Goal: Information Seeking & Learning: Learn about a topic

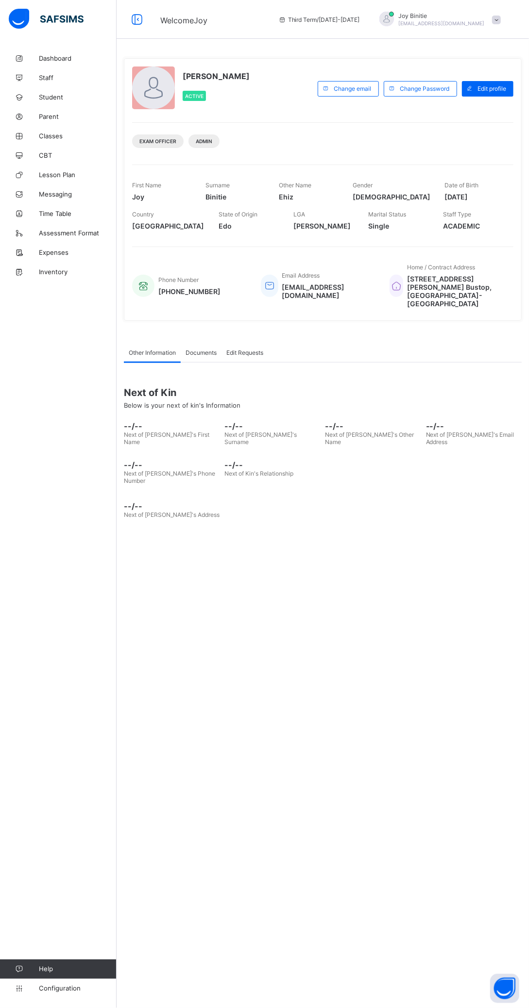
click at [72, 97] on span "Student" at bounding box center [78, 97] width 78 height 8
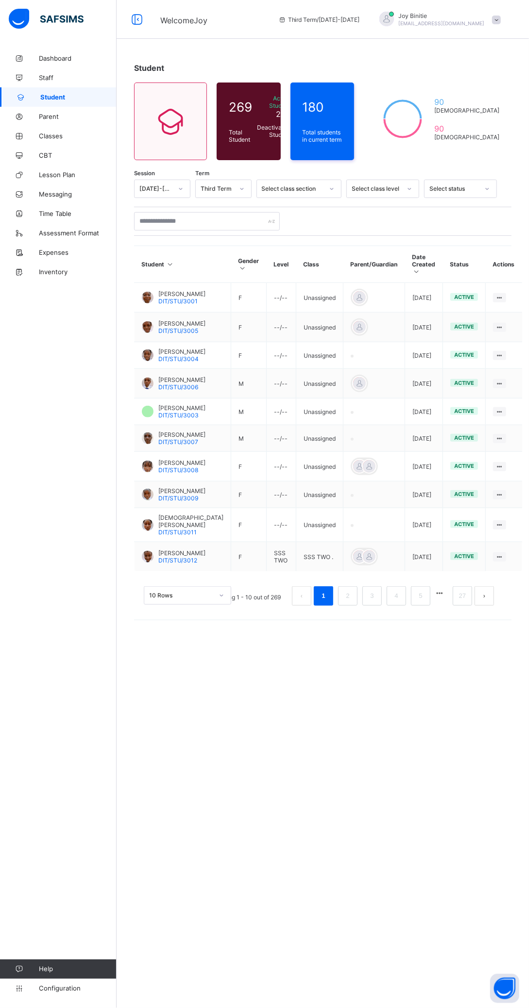
click at [310, 283] on td "Unassigned" at bounding box center [319, 298] width 47 height 30
click at [348, 600] on link "2" at bounding box center [347, 596] width 9 height 13
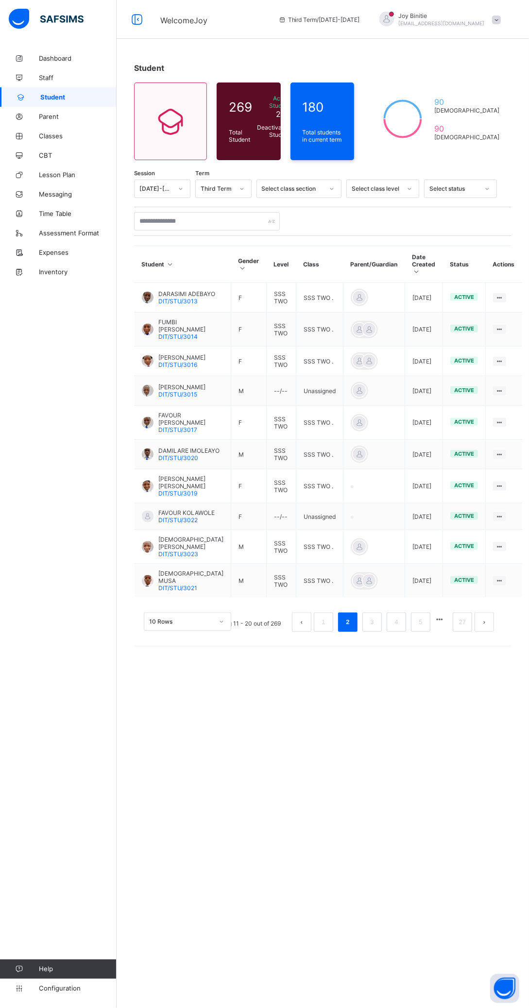
click at [374, 616] on link "3" at bounding box center [371, 622] width 9 height 13
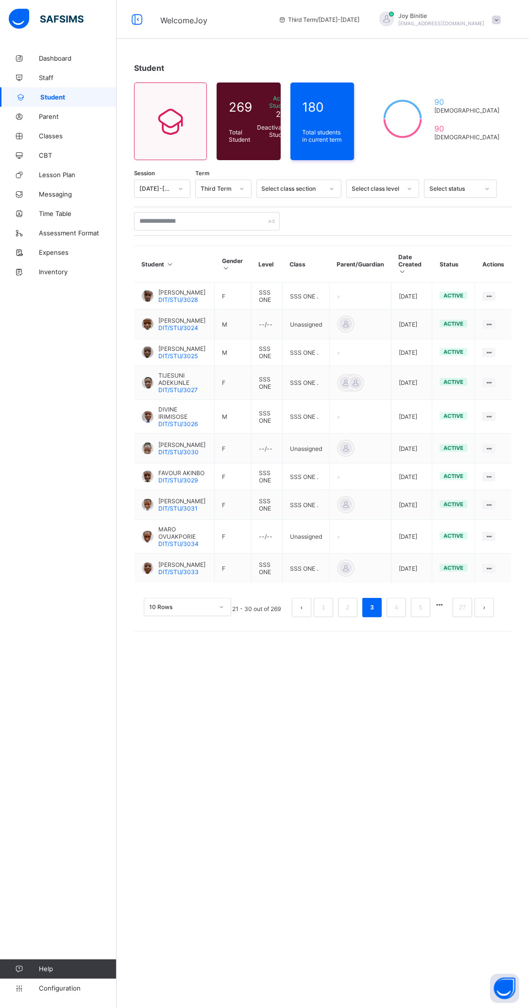
click at [396, 602] on link "4" at bounding box center [395, 608] width 9 height 13
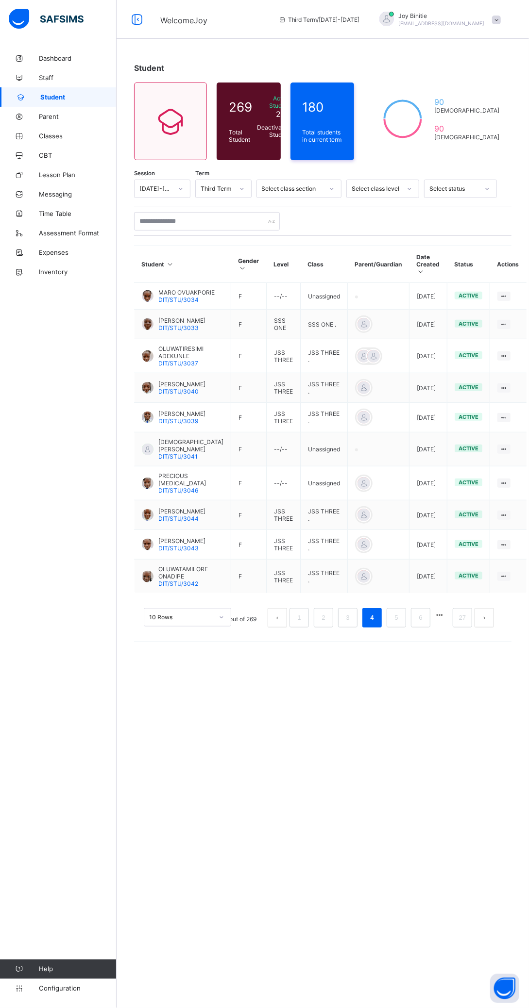
click at [462, 612] on link "27" at bounding box center [462, 618] width 13 height 13
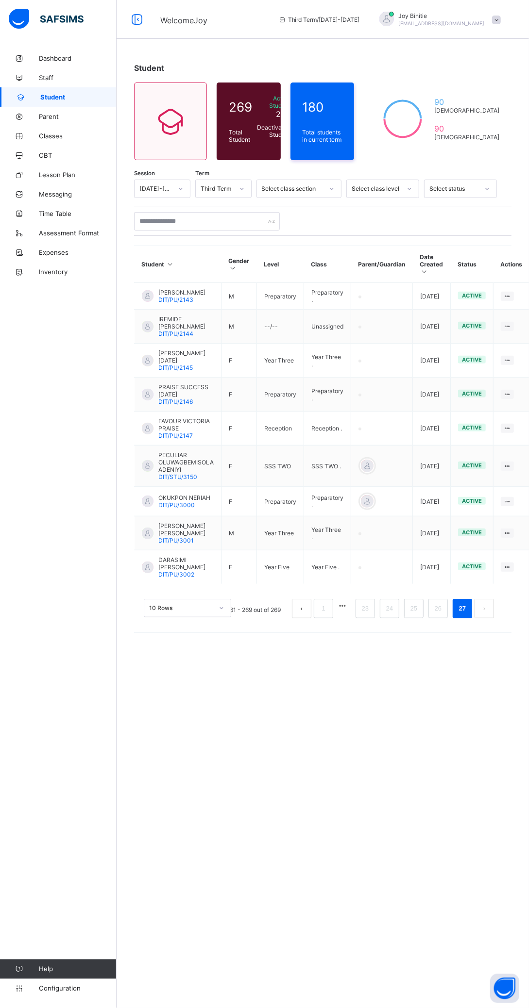
click at [507, 642] on div "Student 269 Total Student Active Student 266 Deactivated Student 3 180 Total st…" at bounding box center [323, 504] width 412 height 1008
click at [444, 603] on link "26" at bounding box center [438, 609] width 13 height 13
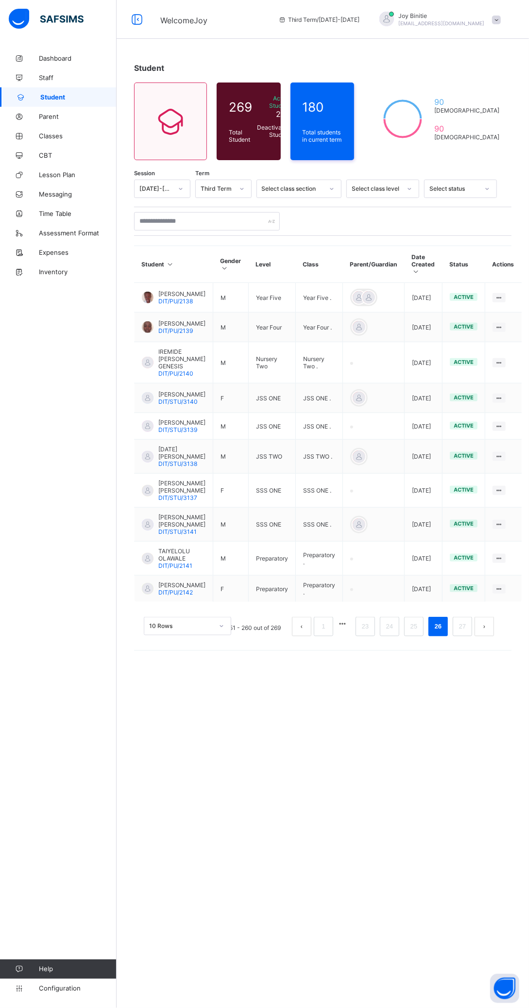
click at [414, 633] on link "25" at bounding box center [413, 627] width 13 height 13
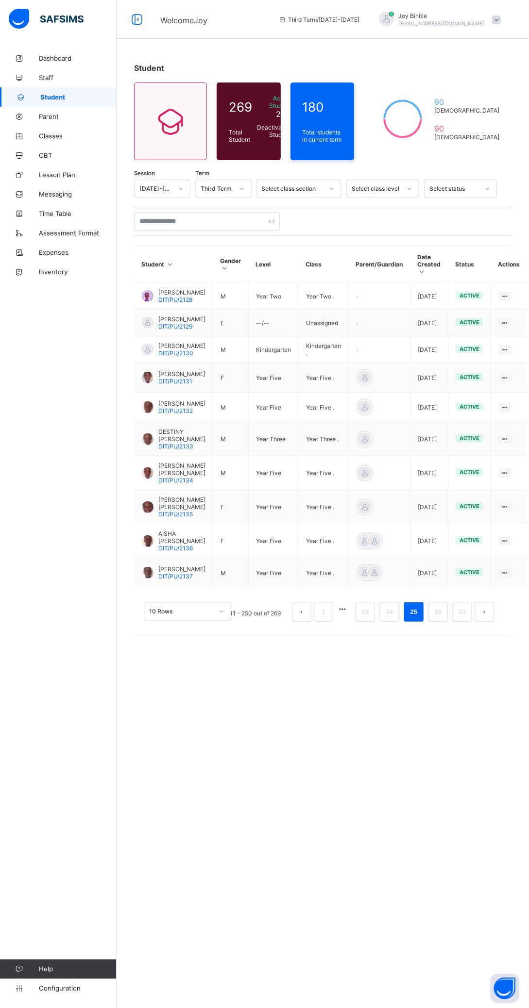
click at [389, 619] on link "24" at bounding box center [389, 612] width 13 height 13
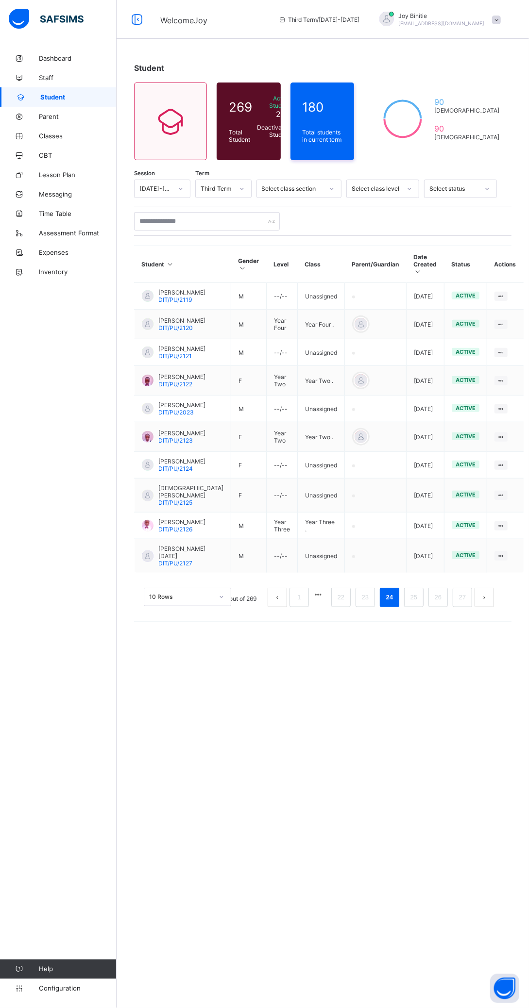
click at [365, 601] on link "23" at bounding box center [365, 597] width 13 height 13
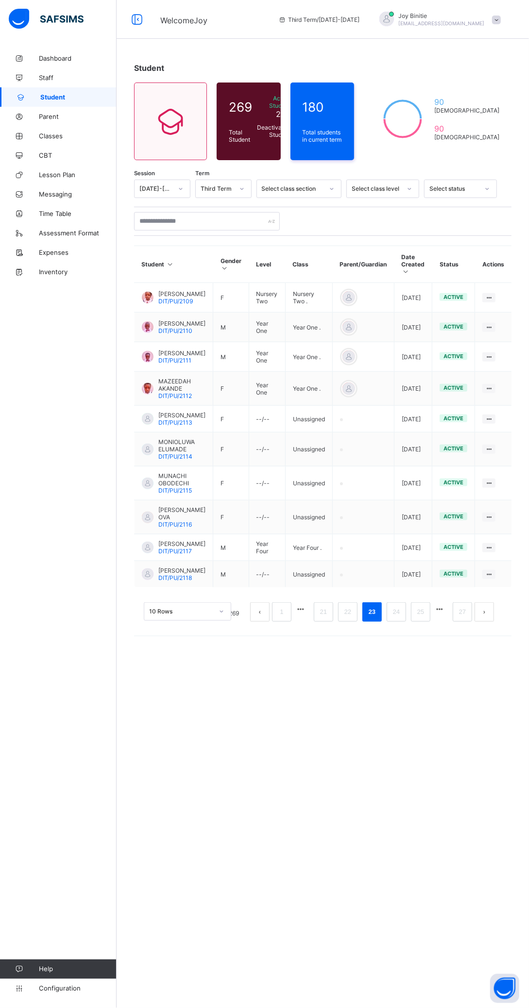
click at [347, 606] on link "22" at bounding box center [347, 612] width 13 height 13
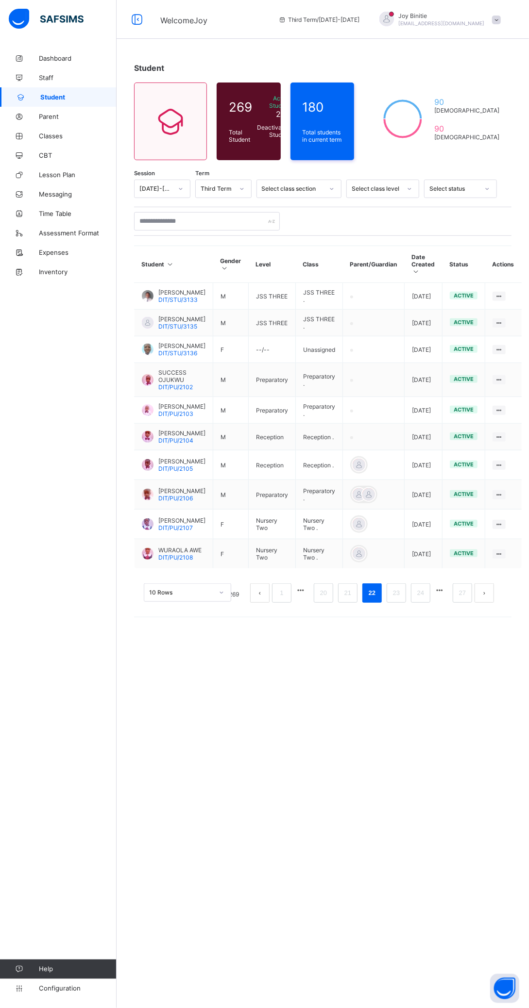
click at [373, 600] on link "22" at bounding box center [372, 593] width 13 height 13
click at [353, 600] on link "21" at bounding box center [347, 593] width 13 height 13
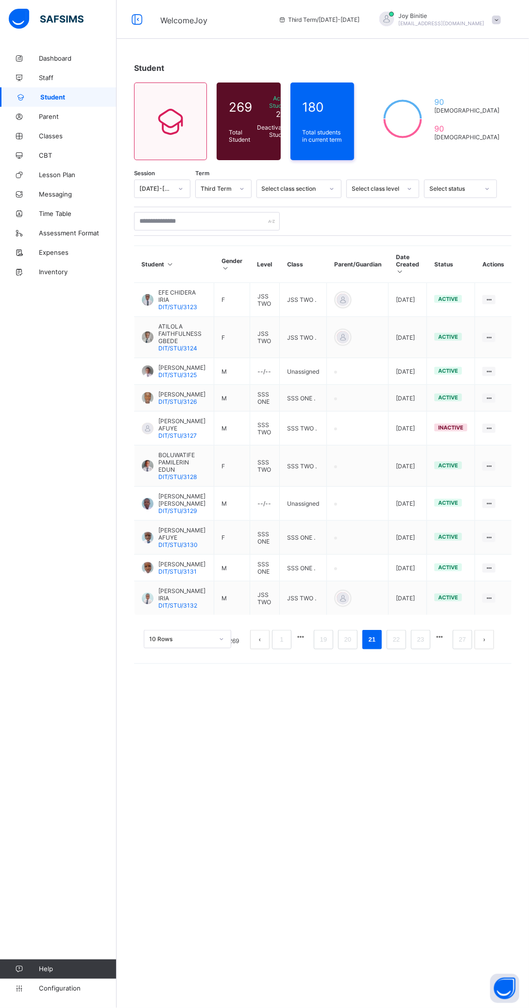
click at [379, 665] on div "Student 269 Total Student Active Student 266 Deactivated Student 3 180 Total st…" at bounding box center [323, 504] width 412 height 1008
click at [348, 634] on link "20" at bounding box center [347, 640] width 13 height 13
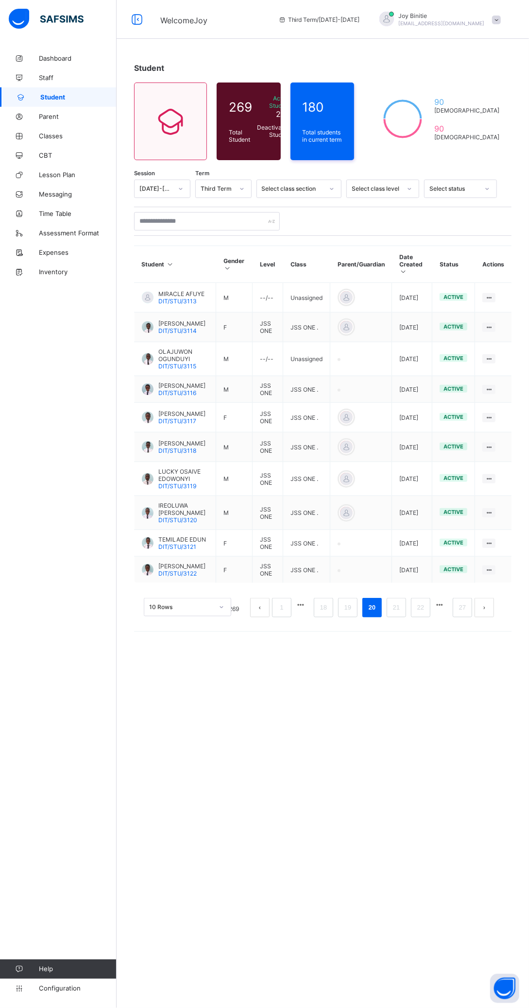
click at [348, 610] on link "19" at bounding box center [347, 608] width 13 height 13
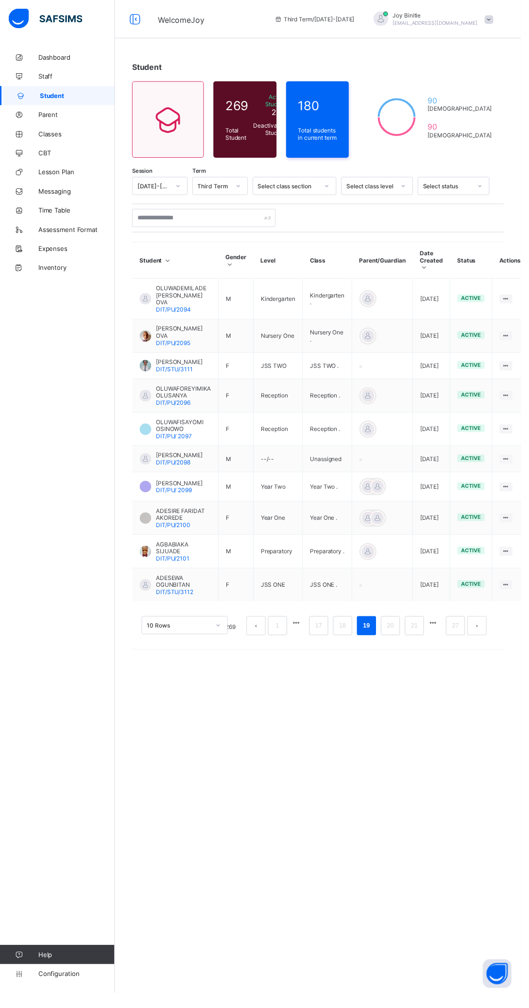
click at [349, 629] on link "18" at bounding box center [347, 635] width 13 height 13
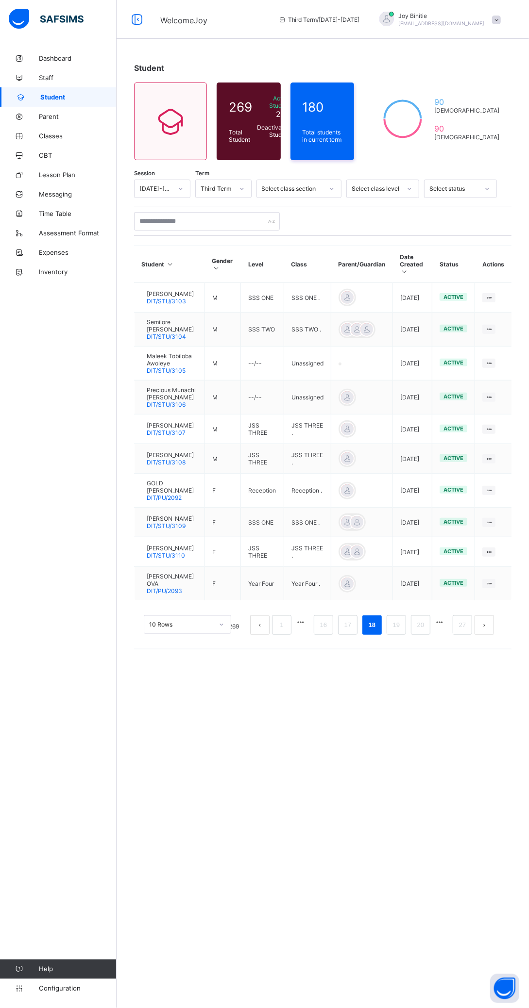
click at [492, 494] on icon at bounding box center [489, 490] width 8 height 7
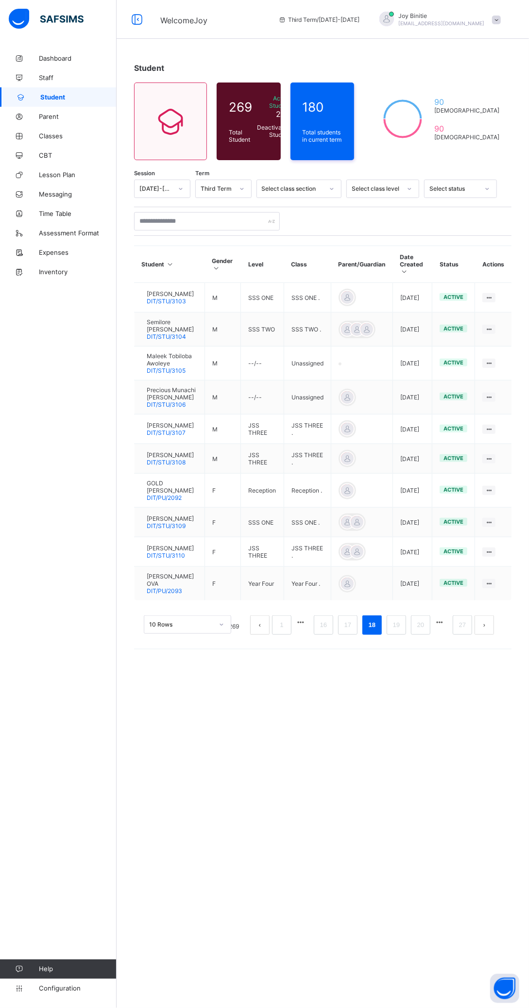
click at [492, 494] on icon at bounding box center [489, 490] width 8 height 7
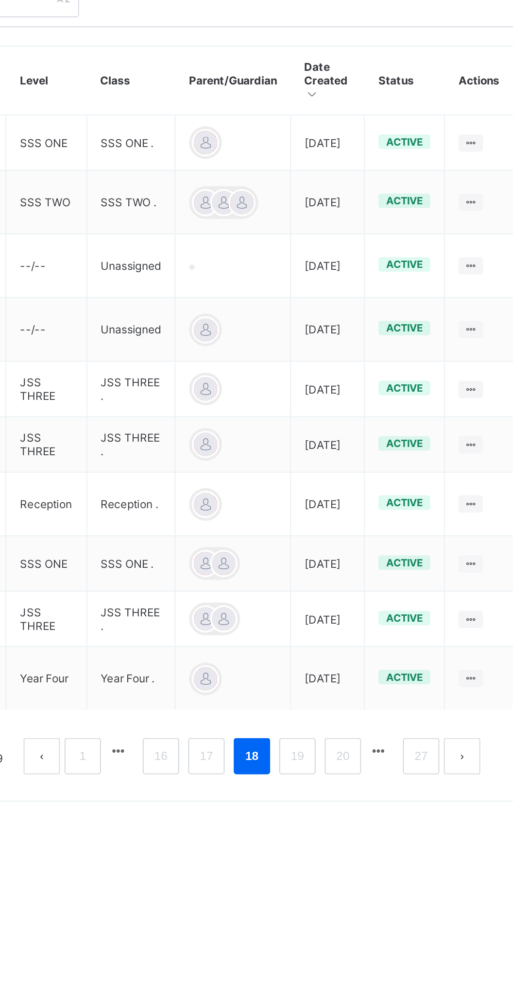
scroll to position [0, 0]
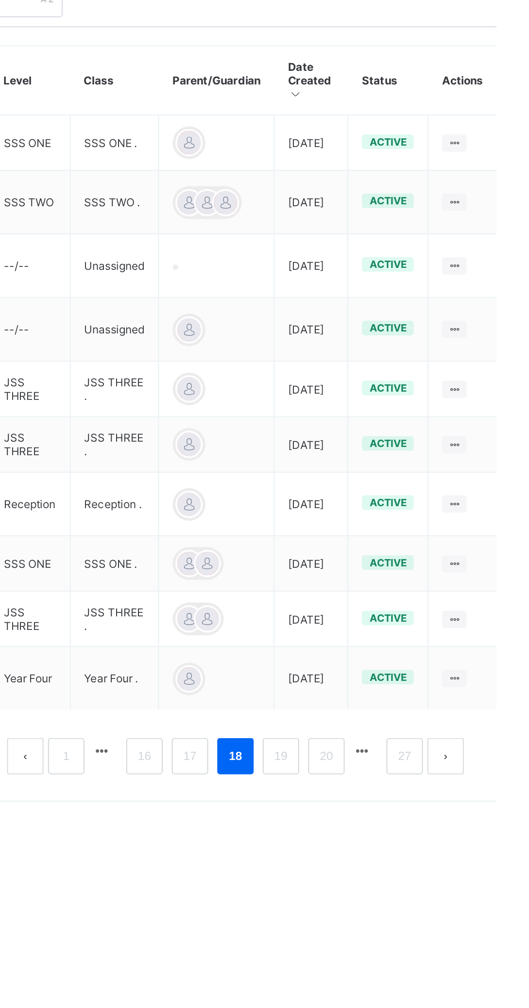
click at [493, 494] on icon at bounding box center [489, 490] width 8 height 7
click at [492, 494] on icon at bounding box center [489, 490] width 8 height 7
click at [0, 0] on ul at bounding box center [0, 0] width 0 height 0
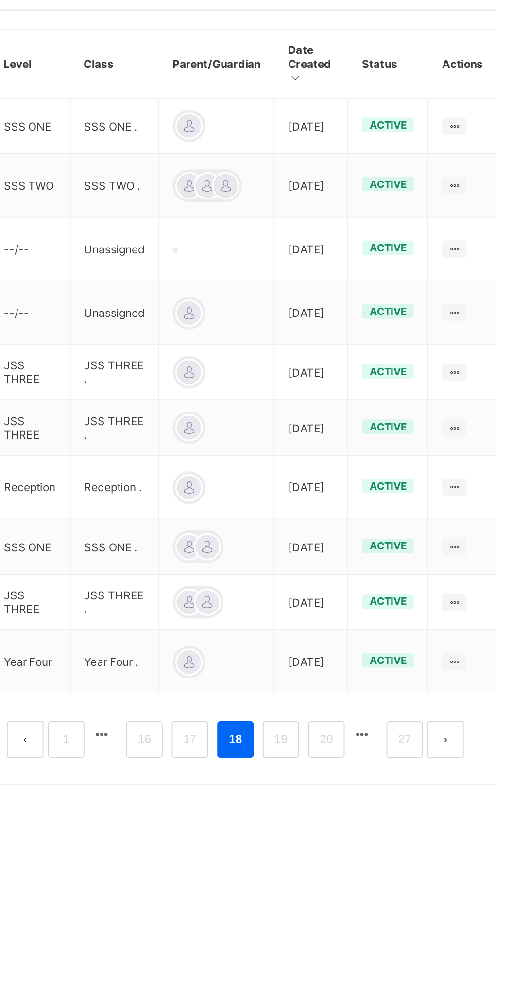
click at [493, 494] on icon at bounding box center [489, 490] width 8 height 7
click at [463, 493] on span "active" at bounding box center [453, 490] width 20 height 7
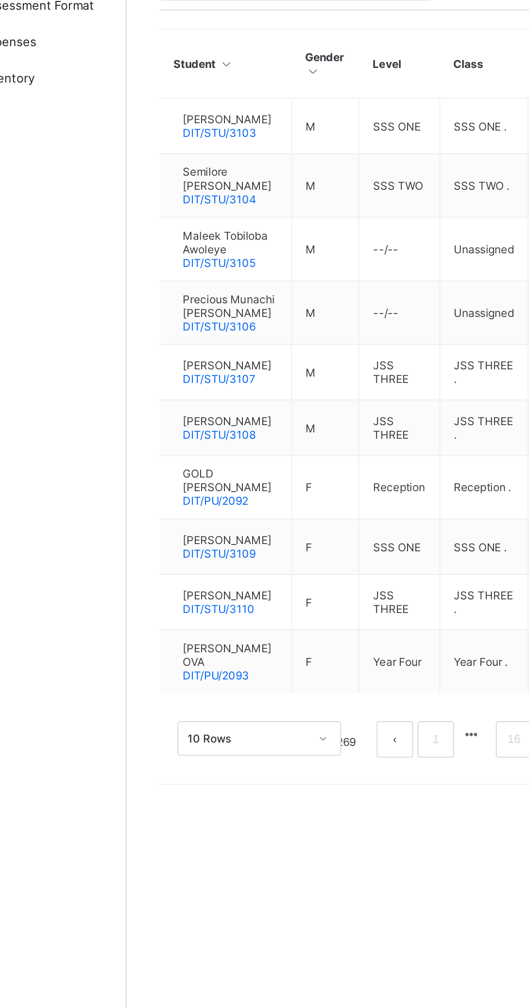
click at [181, 494] on span "GOLD [PERSON_NAME]" at bounding box center [172, 487] width 50 height 15
click at [182, 494] on span "GOLD [PERSON_NAME]" at bounding box center [172, 487] width 50 height 15
click at [193, 494] on span "GOLD [PERSON_NAME]" at bounding box center [172, 487] width 50 height 15
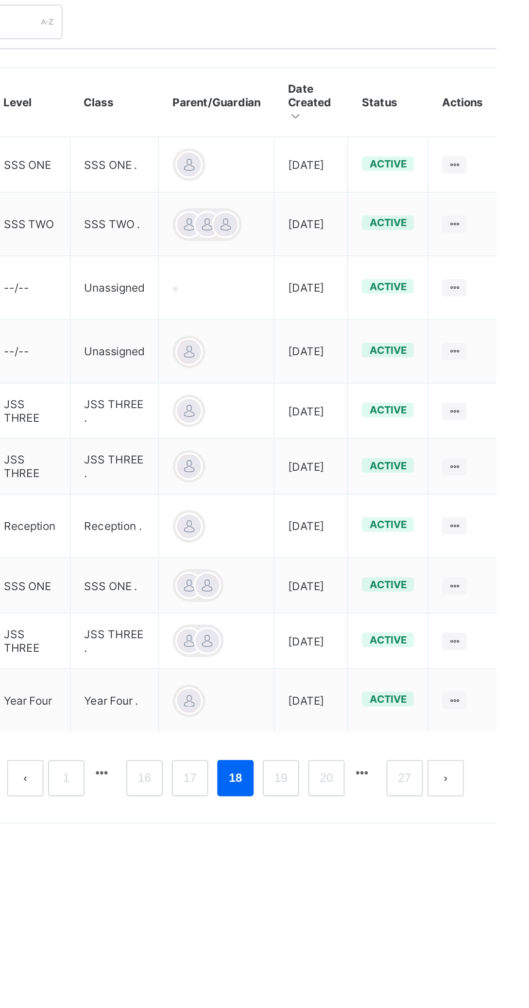
click at [486, 495] on div at bounding box center [488, 490] width 13 height 9
click at [492, 494] on icon at bounding box center [489, 490] width 8 height 7
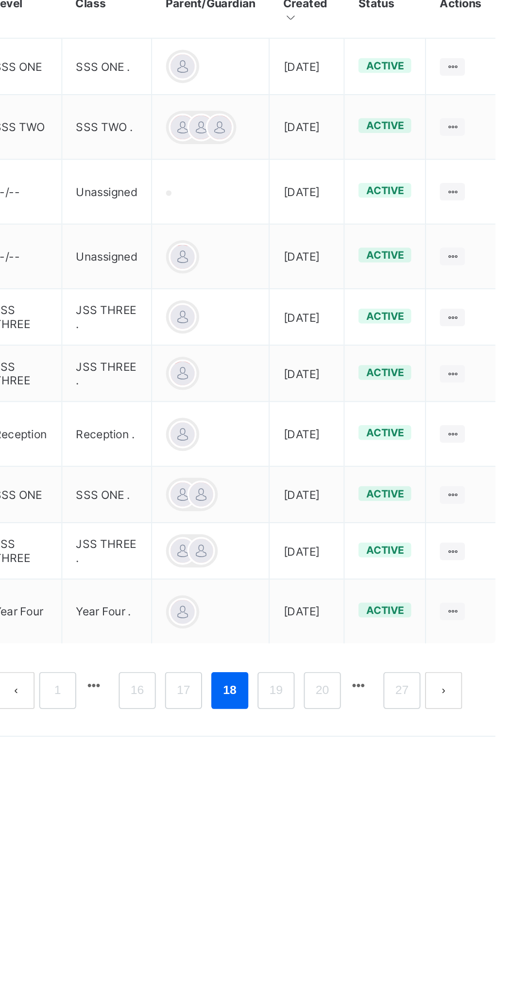
click at [492, 494] on icon at bounding box center [489, 490] width 8 height 7
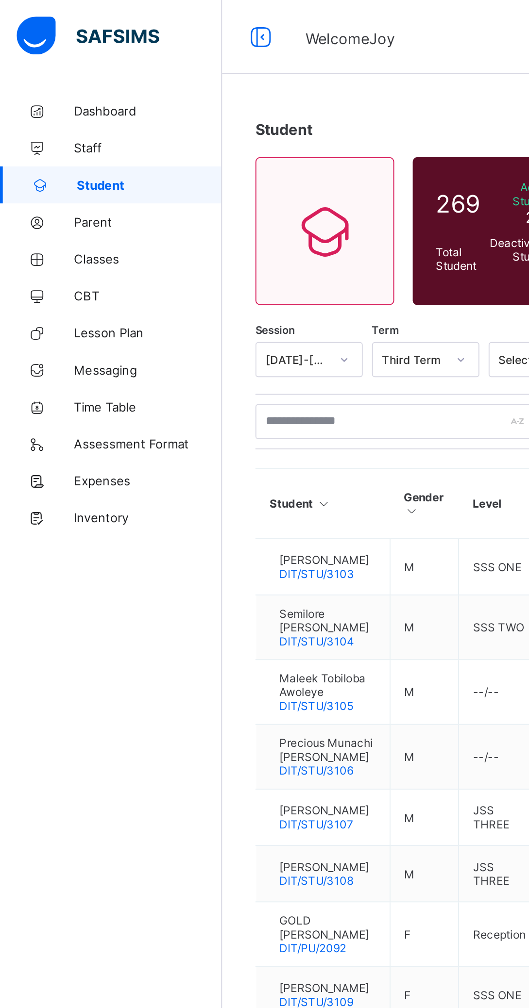
click at [22, 136] on icon at bounding box center [19, 136] width 39 height 7
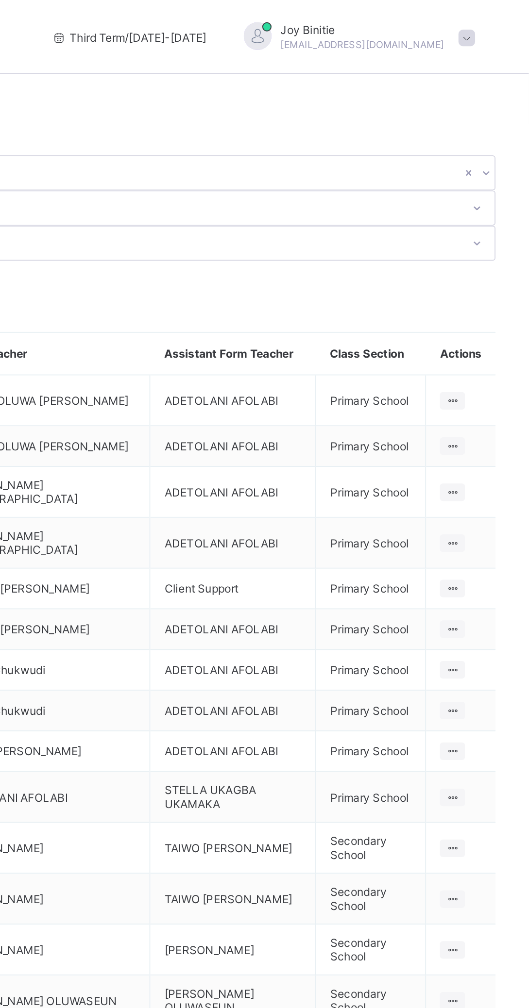
click at [0, 0] on ul "View Class Assign form Teacher" at bounding box center [0, 0] width 0 height 0
click at [0, 0] on div "View Class" at bounding box center [0, 0] width 0 height 0
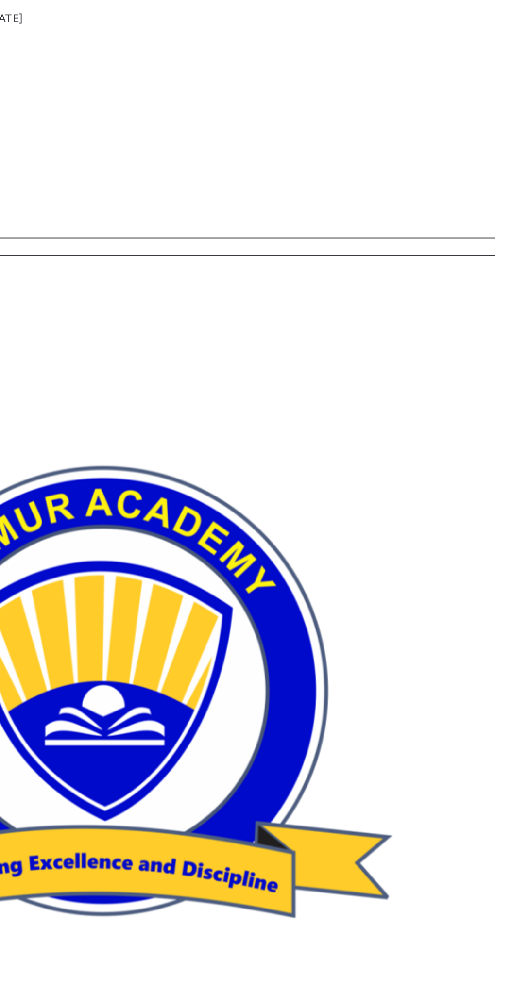
click at [444, 1006] on icon at bounding box center [441, 1009] width 8 height 7
click at [0, 0] on li "View Profile" at bounding box center [0, 0] width 0 height 0
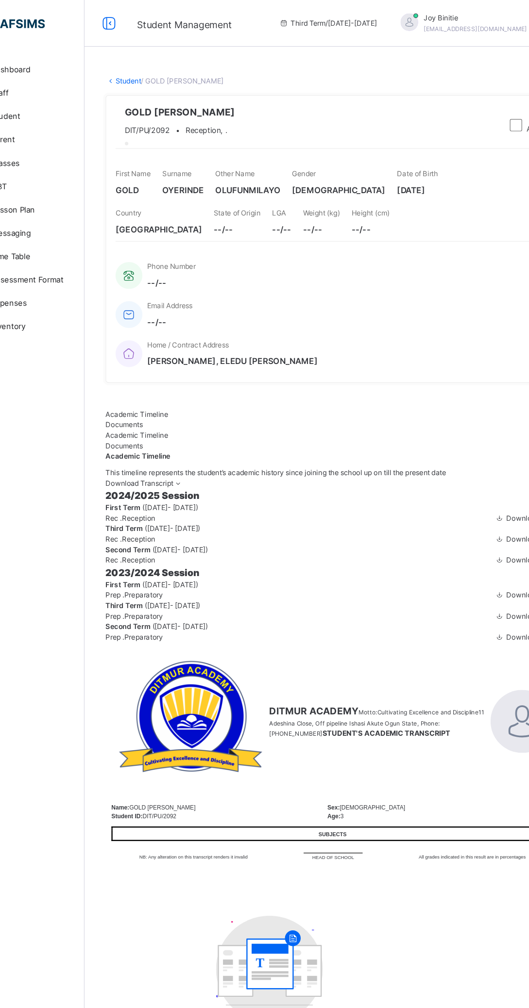
scroll to position [27, 0]
click at [165, 350] on span "Documents" at bounding box center [149, 353] width 31 height 7
click at [156, 341] on span "Academic Timeline" at bounding box center [160, 344] width 52 height 7
click at [142, 105] on div at bounding box center [142, 105] width 0 height 0
click at [237, 87] on span "GOLD [PERSON_NAME]" at bounding box center [195, 93] width 91 height 12
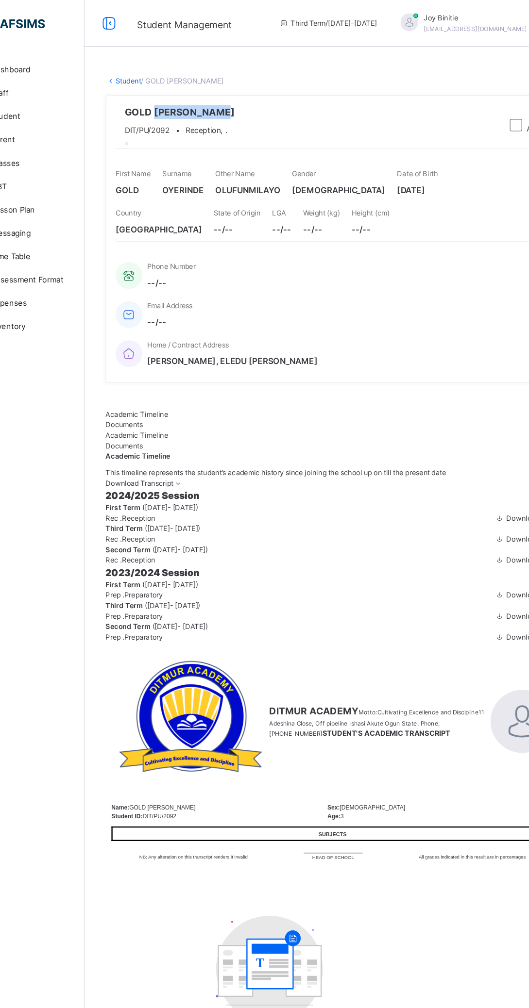
click at [142, 105] on div at bounding box center [142, 105] width 0 height 0
click at [227, 189] on span "--/--" at bounding box center [243, 190] width 39 height 10
click at [224, 179] on span "State of Origin" at bounding box center [243, 176] width 39 height 7
click at [161, 189] on span "[GEOGRAPHIC_DATA]" at bounding box center [178, 190] width 72 height 10
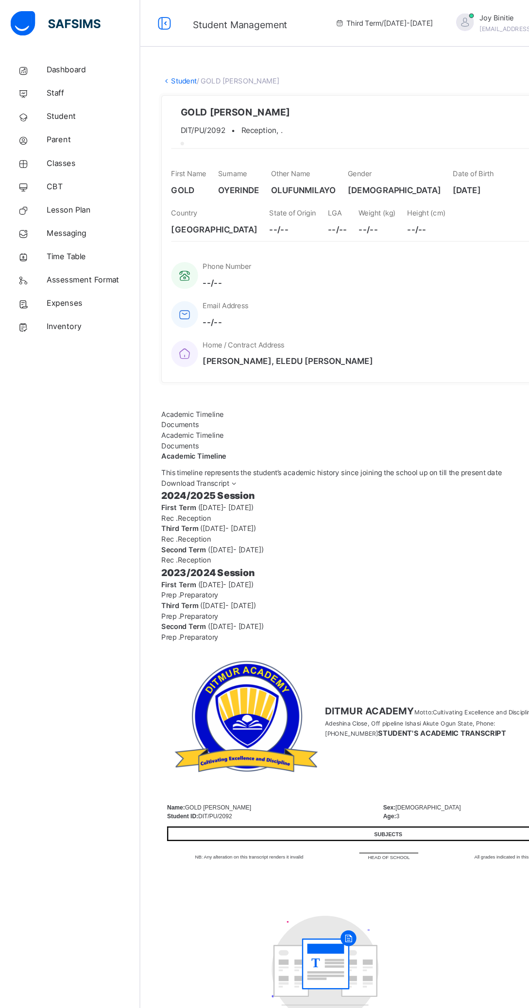
click at [146, 64] on link "Student" at bounding box center [152, 67] width 21 height 7
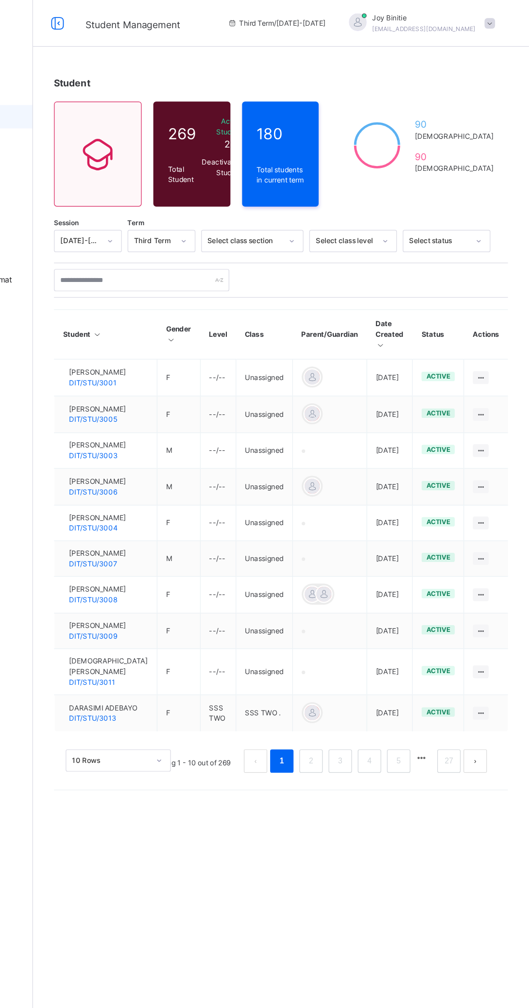
click at [488, 310] on icon at bounding box center [489, 313] width 8 height 7
click at [0, 0] on ul at bounding box center [0, 0] width 0 height 0
click at [483, 309] on div at bounding box center [488, 314] width 13 height 11
click at [440, 309] on div "active" at bounding box center [453, 313] width 28 height 8
click at [365, 299] on td at bounding box center [363, 314] width 62 height 31
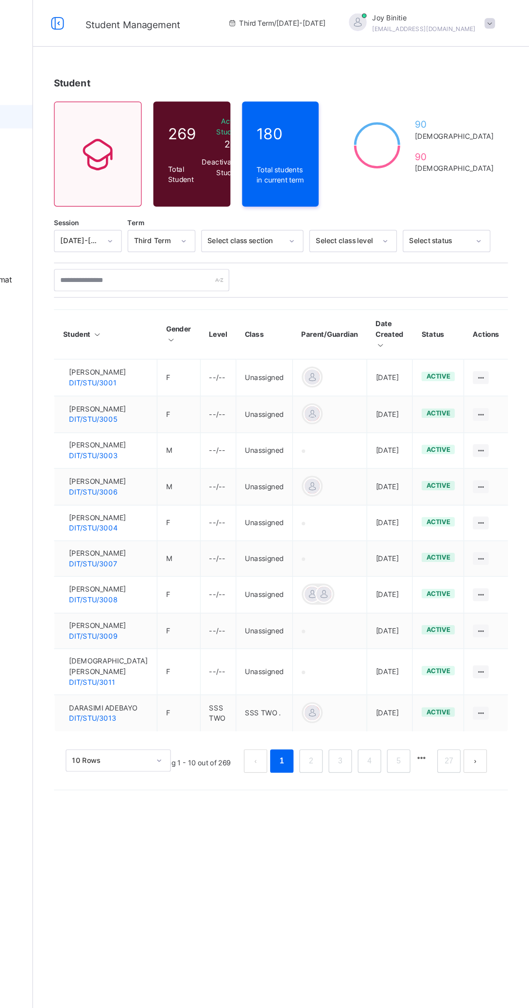
click at [342, 306] on div at bounding box center [348, 313] width 15 height 15
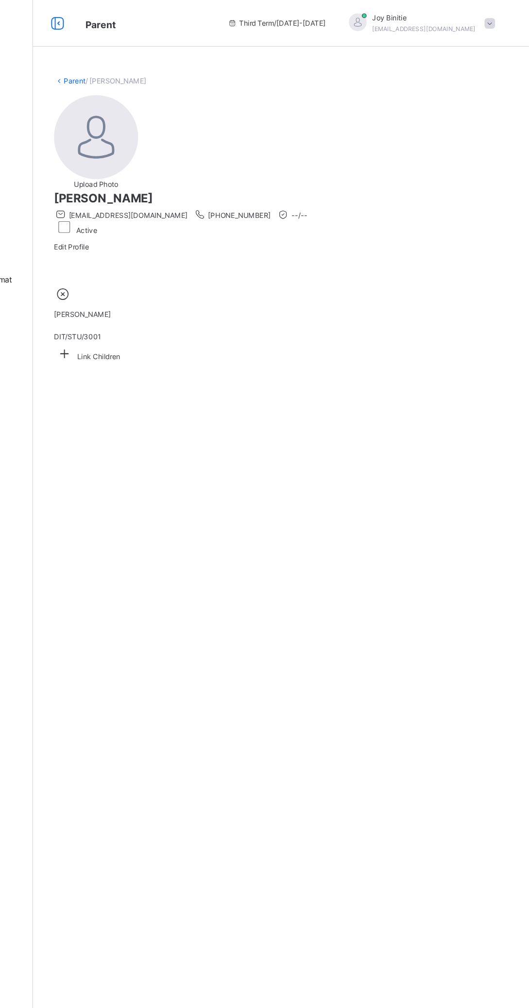
click at [221, 285] on div "[PERSON_NAME] DIT/STU/3001" at bounding box center [322, 260] width 377 height 48
click at [349, 468] on div "Parent / [PERSON_NAME] Upload Photo [PERSON_NAME] [EMAIL_ADDRESS][DOMAIN_NAME] …" at bounding box center [323, 504] width 412 height 1008
click at [163, 202] on span "Edit Profile" at bounding box center [148, 205] width 29 height 7
select select "**"
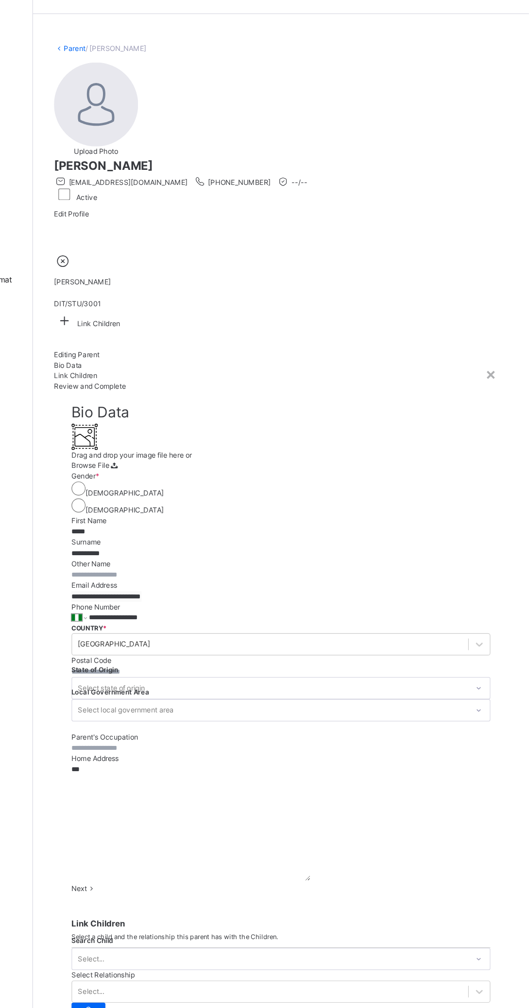
click at [501, 301] on div "×" at bounding box center [496, 311] width 9 height 20
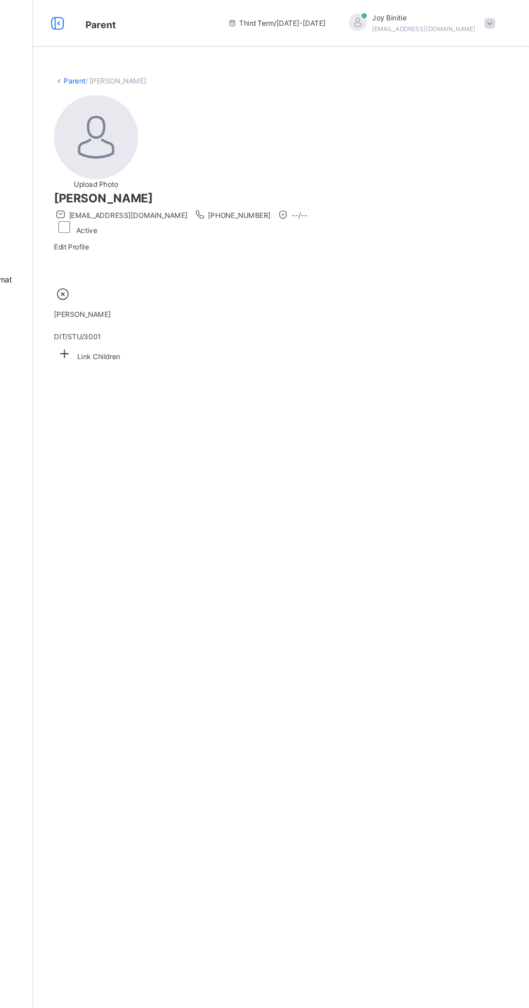
click at [144, 64] on link "Parent" at bounding box center [151, 67] width 18 height 7
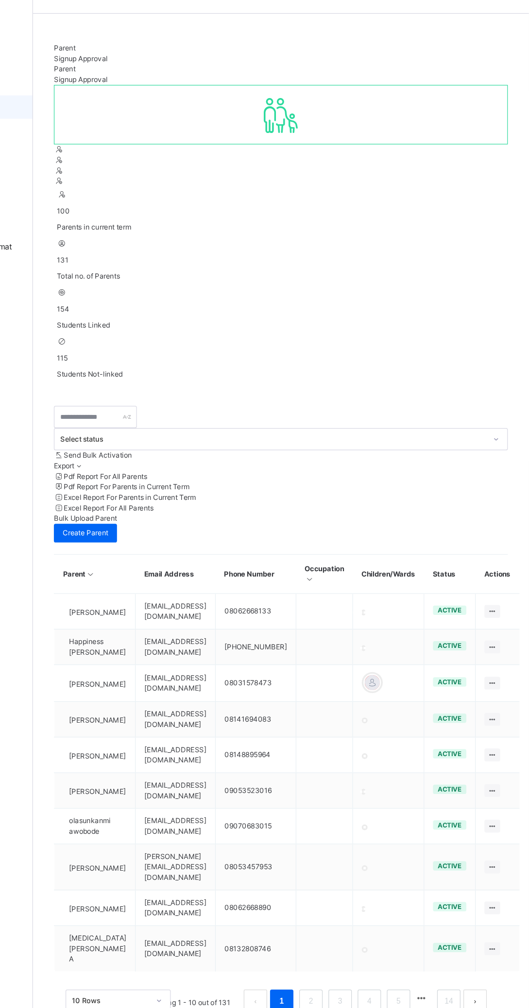
click at [269, 521] on td "[EMAIL_ADDRESS][DOMAIN_NAME]" at bounding box center [235, 536] width 67 height 30
click at [167, 533] on span "[PERSON_NAME]" at bounding box center [170, 537] width 47 height 9
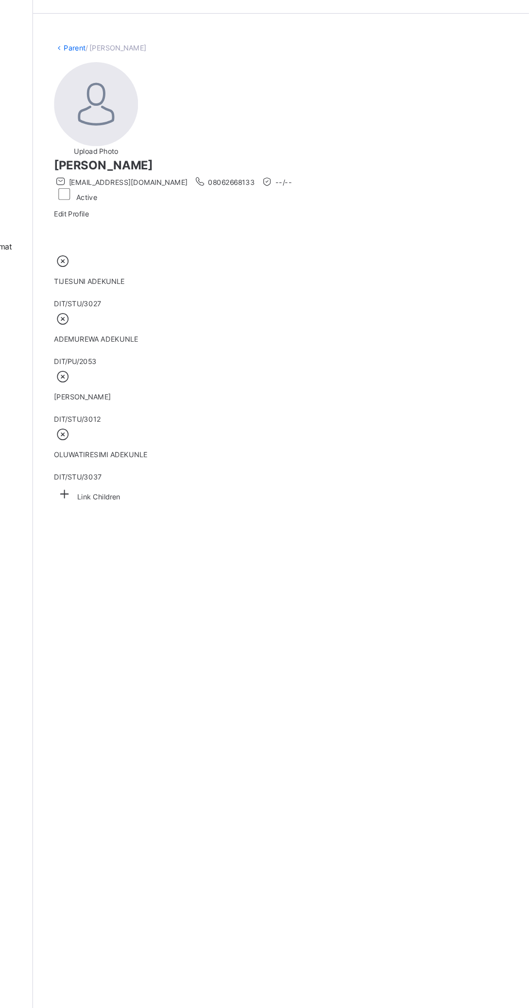
click at [146, 68] on link "Parent" at bounding box center [151, 67] width 18 height 7
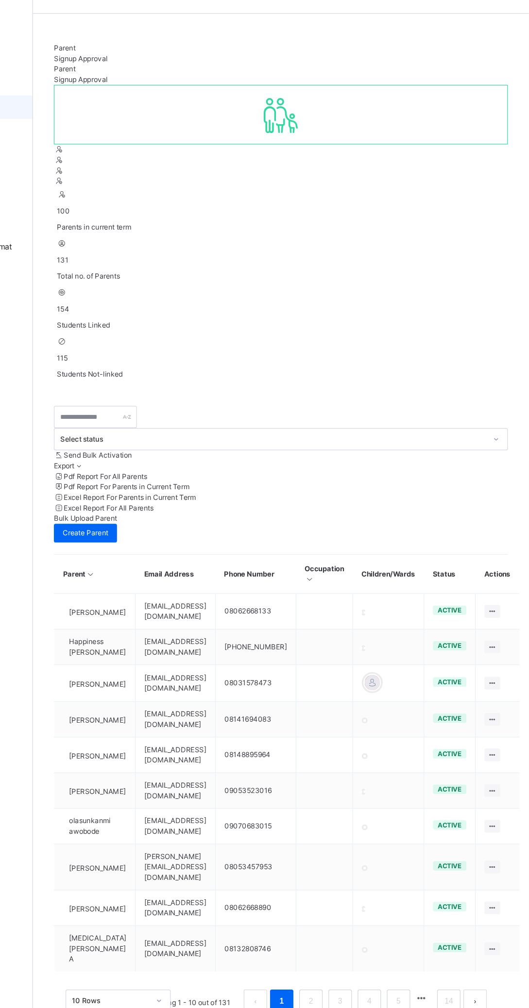
click at [348, 854] on link "2" at bounding box center [347, 860] width 9 height 13
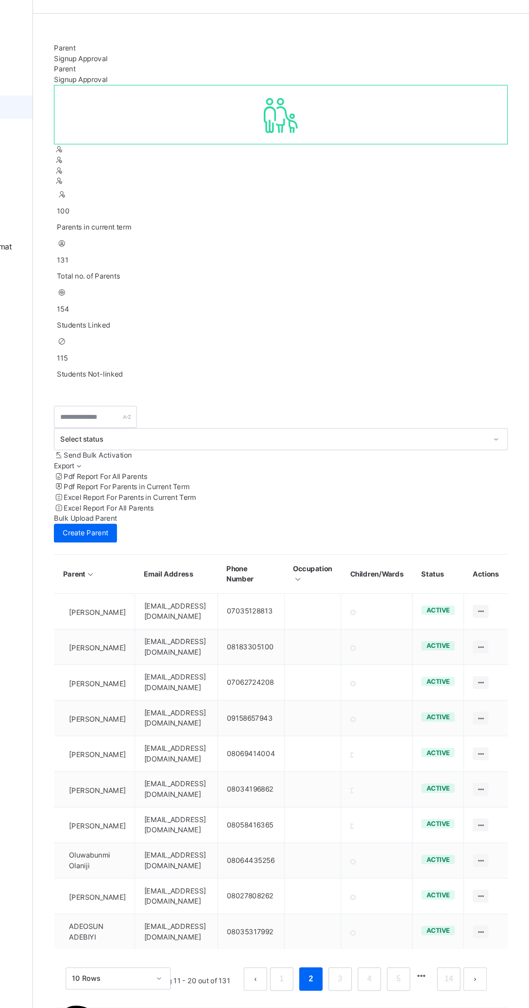
click at [372, 836] on link "3" at bounding box center [371, 842] width 9 height 13
click at [396, 836] on link "4" at bounding box center [395, 842] width 9 height 13
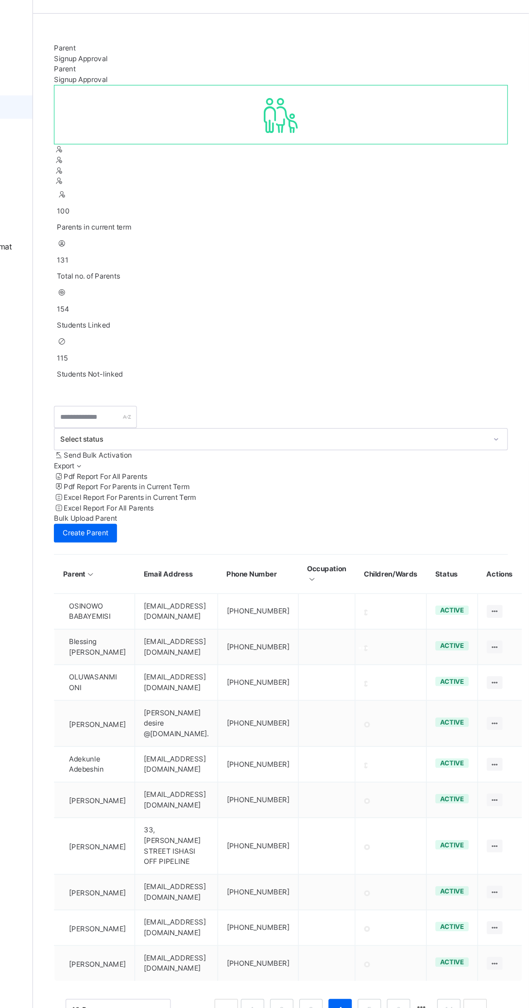
click at [375, 862] on link "4" at bounding box center [371, 868] width 9 height 13
click at [396, 862] on link "5" at bounding box center [395, 868] width 9 height 13
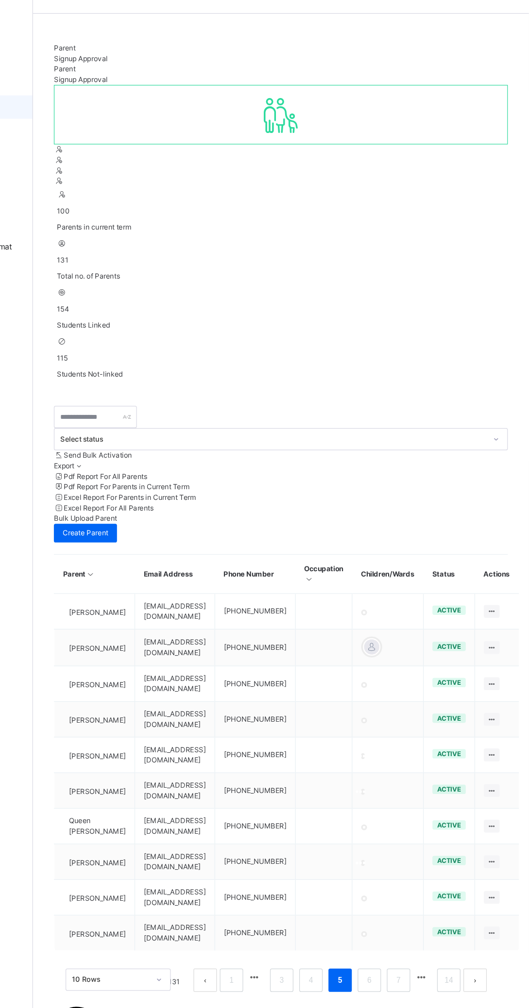
click at [392, 837] on link "6" at bounding box center [395, 843] width 9 height 13
click at [397, 837] on link "7" at bounding box center [395, 843] width 9 height 13
click at [136, 489] on th "Parent" at bounding box center [167, 505] width 67 height 33
click at [151, 365] on input "text" at bounding box center [168, 374] width 69 height 18
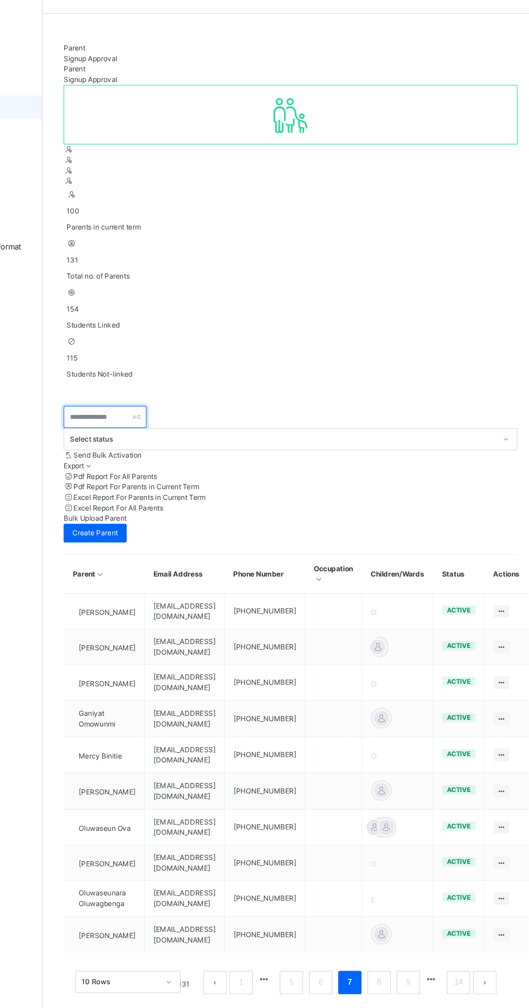
click at [148, 365] on input "text" at bounding box center [168, 374] width 69 height 18
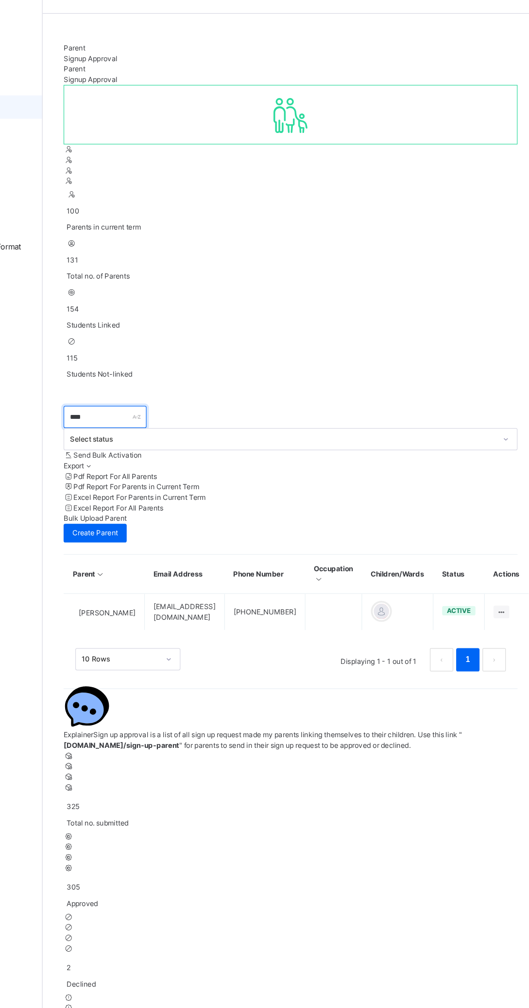
type input "****"
click at [405, 529] on div at bounding box center [398, 536] width 15 height 15
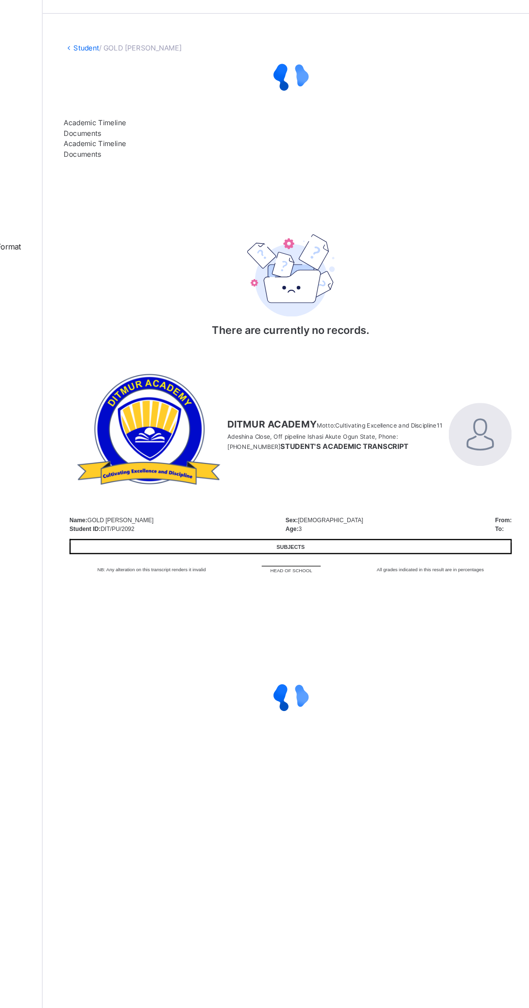
click at [409, 274] on div "There are currently no records." at bounding box center [323, 260] width 194 height 128
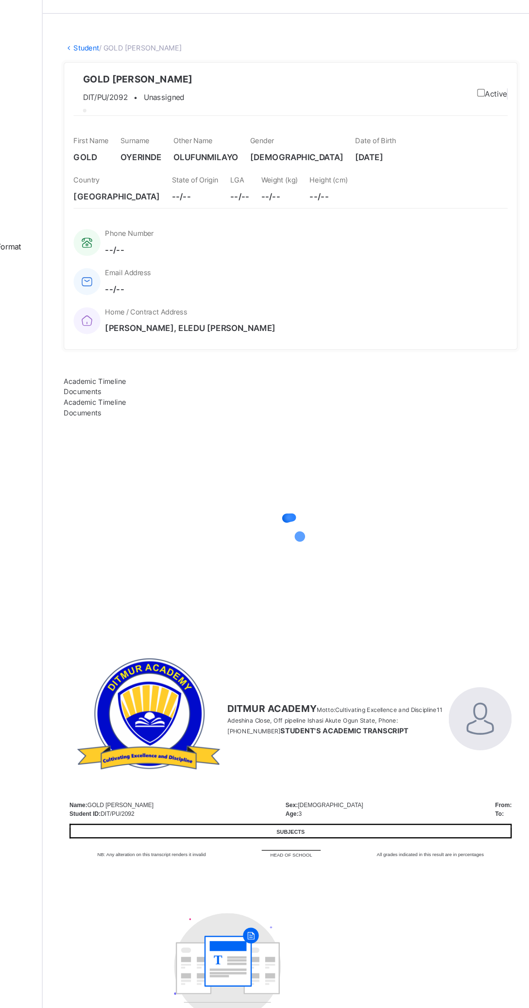
click at [165, 245] on div "Phone Number --/--" at bounding box center [317, 229] width 351 height 33
click at [217, 286] on div "Phone Number --/-- Email Address --/-- Home / Contract Address [PERSON_NAME]" at bounding box center [322, 262] width 361 height 98
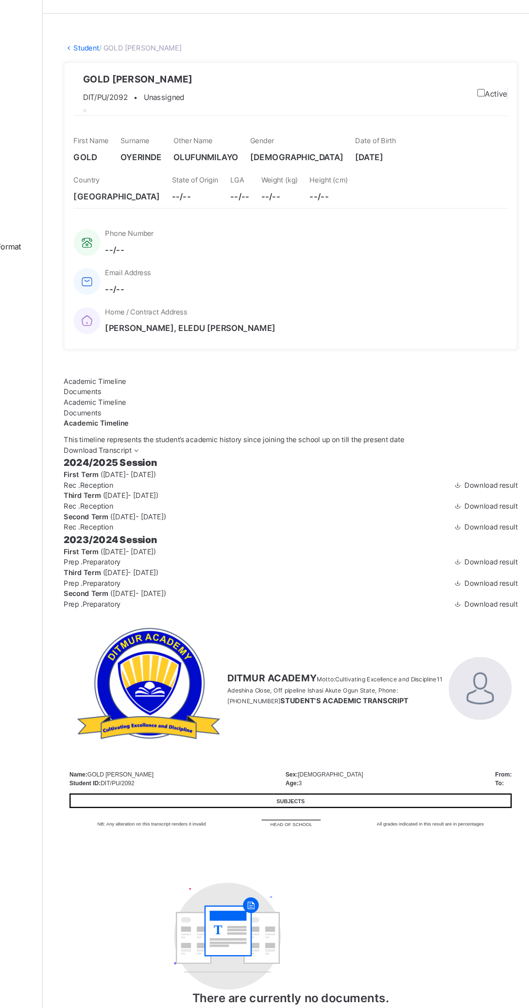
click at [300, 283] on div "Phone Number --/-- Email Address --/-- Home / Contract Address [PERSON_NAME]" at bounding box center [322, 262] width 361 height 98
click at [310, 295] on span "[PERSON_NAME], ELEDU [PERSON_NAME]" at bounding box center [239, 300] width 142 height 10
click at [402, 293] on div "GOLD [PERSON_NAME] DIT/PU/2092 • Unassigned Active First Name GOLD Surname OYER…" at bounding box center [322, 198] width 377 height 239
click at [411, 285] on div "Home / Contract Address [PERSON_NAME], ELEDU [PERSON_NAME]" at bounding box center [317, 294] width 351 height 33
click at [224, 201] on div "State of Origin --/--" at bounding box center [243, 184] width 39 height 33
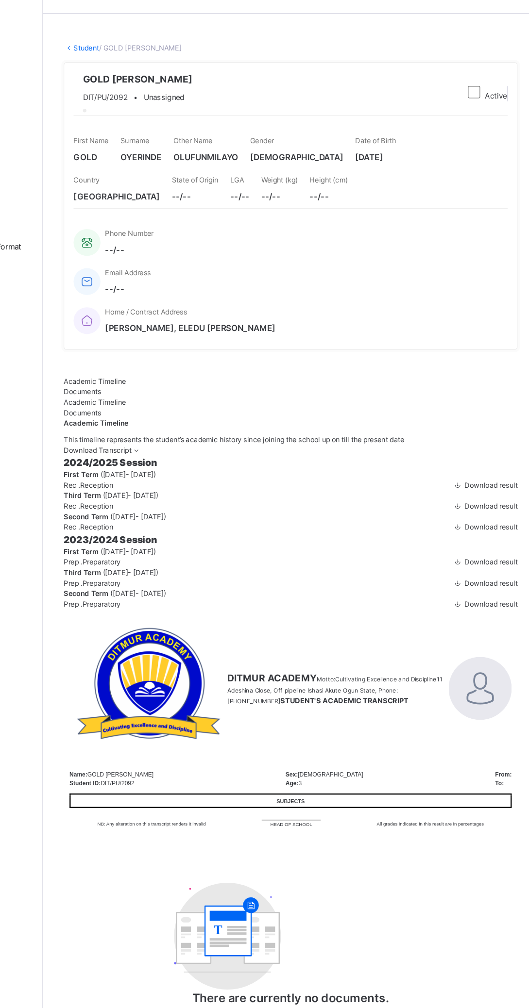
click at [160, 245] on div "Phone Number --/--" at bounding box center [317, 229] width 351 height 33
click at [165, 350] on span "Documents" at bounding box center [149, 353] width 31 height 7
click at [149, 341] on span "Academic Timeline" at bounding box center [160, 344] width 52 height 7
click at [164, 245] on div "Phone Number --/--" at bounding box center [317, 229] width 351 height 33
click at [165, 196] on span "[GEOGRAPHIC_DATA]" at bounding box center [178, 190] width 72 height 10
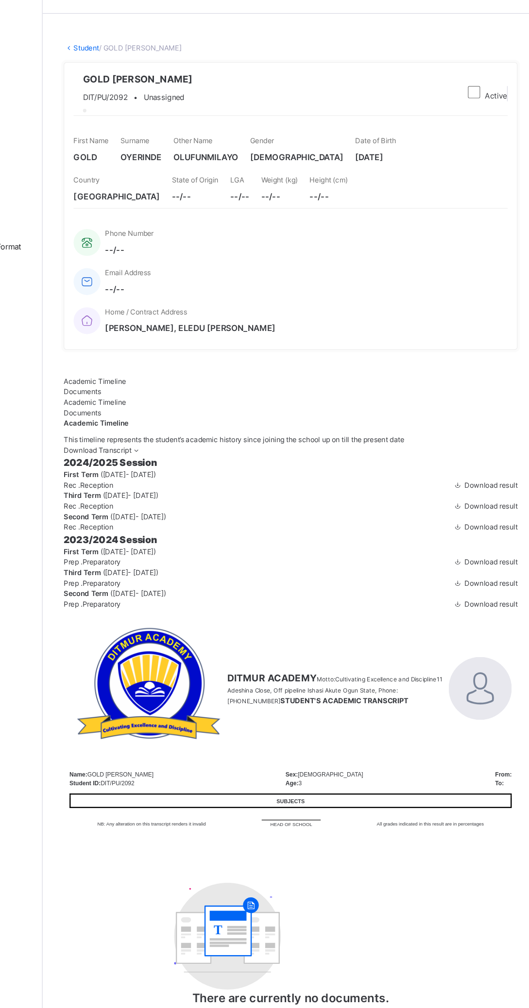
click at [227, 185] on span at bounding box center [243, 184] width 39 height 4
click at [142, 105] on div at bounding box center [142, 105] width 0 height 0
click at [241, 99] on span "GOLD [PERSON_NAME]" at bounding box center [195, 93] width 91 height 12
click at [213, 123] on div at bounding box center [195, 118] width 91 height 10
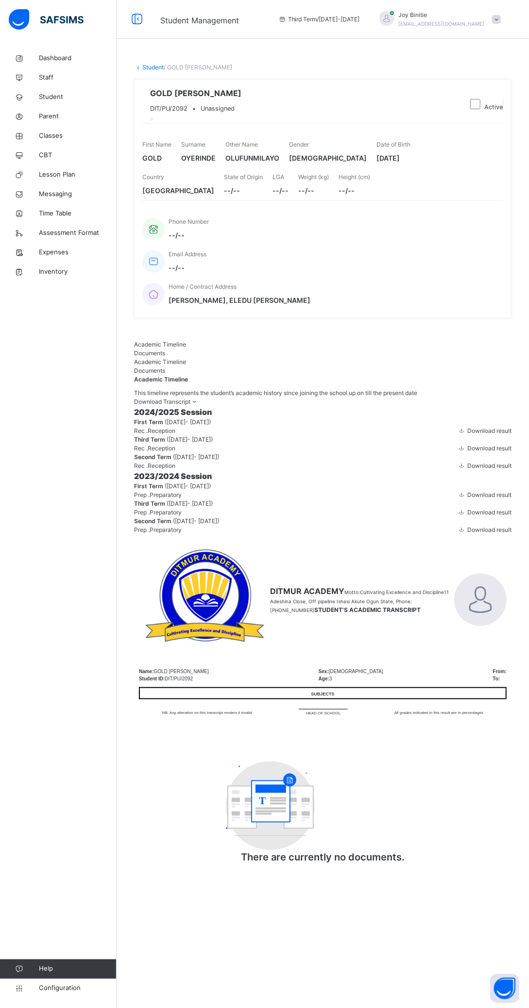
click at [138, 17] on icon at bounding box center [137, 19] width 17 height 17
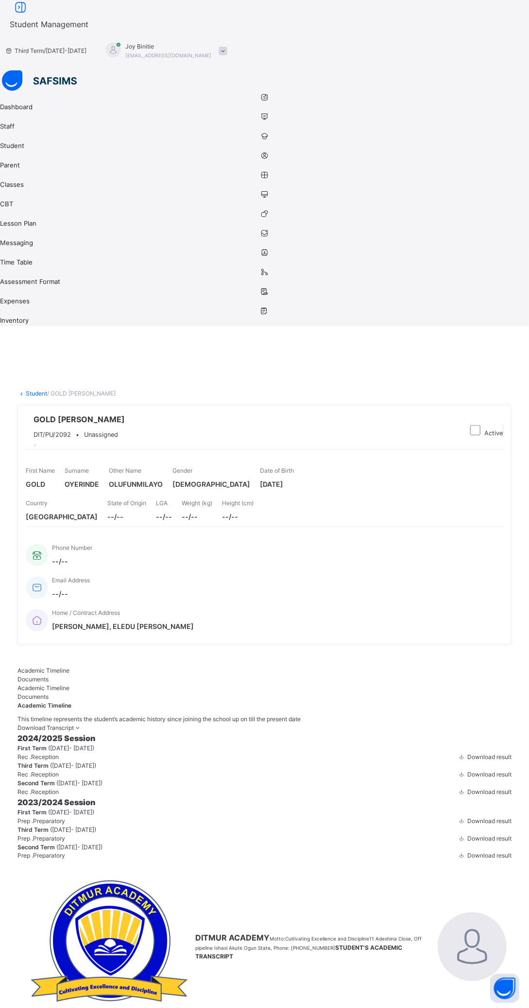
click at [26, 432] on div at bounding box center [26, 432] width 0 height 0
click at [34, 113] on link "Staff" at bounding box center [264, 122] width 529 height 19
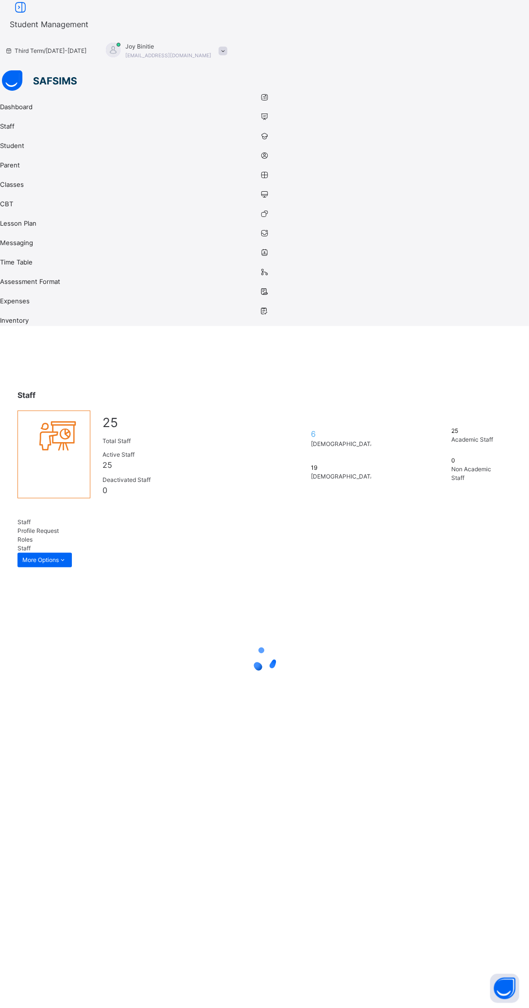
click at [29, 17] on icon at bounding box center [20, 7] width 17 height 17
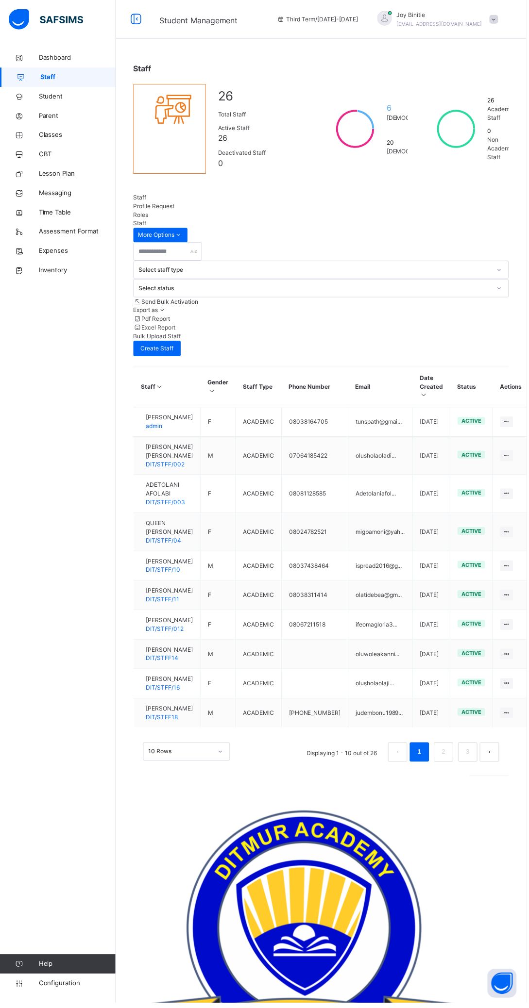
click at [19, 58] on icon at bounding box center [19, 58] width 39 height 7
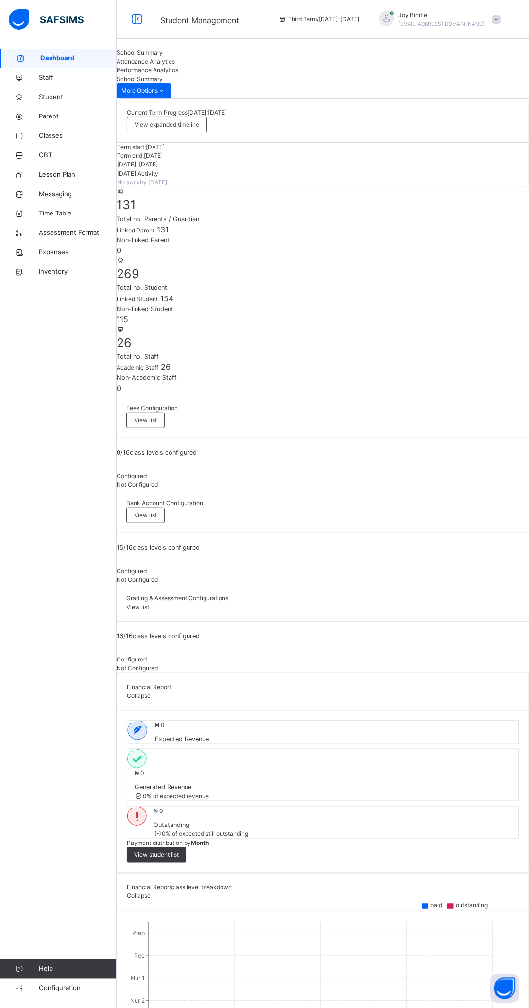
click at [481, 692] on div "Collapse" at bounding box center [323, 696] width 392 height 9
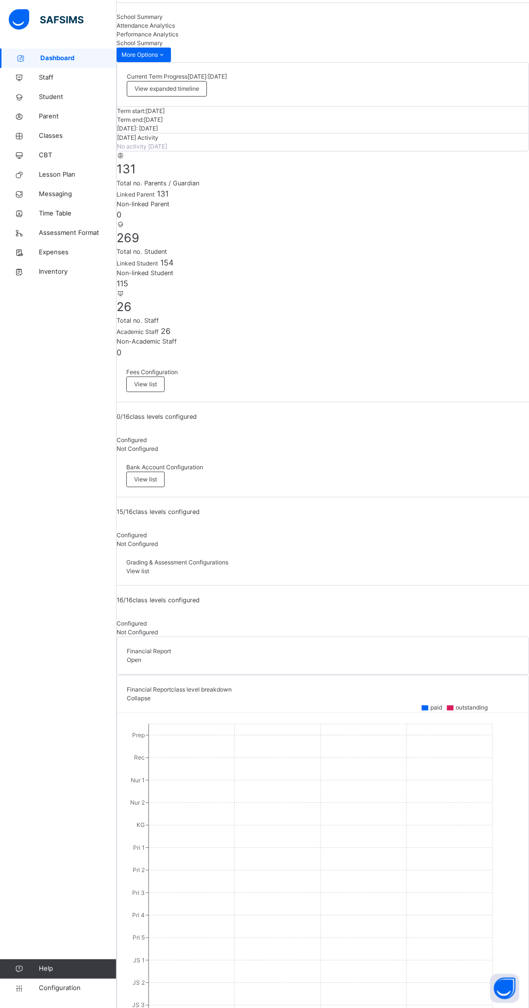
scroll to position [18, 0]
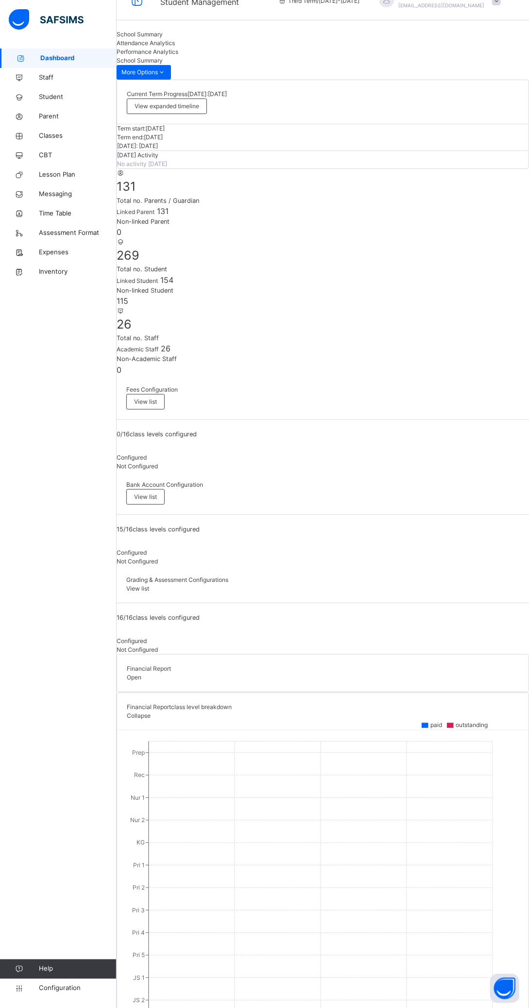
click at [492, 490] on div "Current Term Progress [DATE]: [DATE] View expanded timeline Term start: [DATE] …" at bounding box center [323, 800] width 412 height 1441
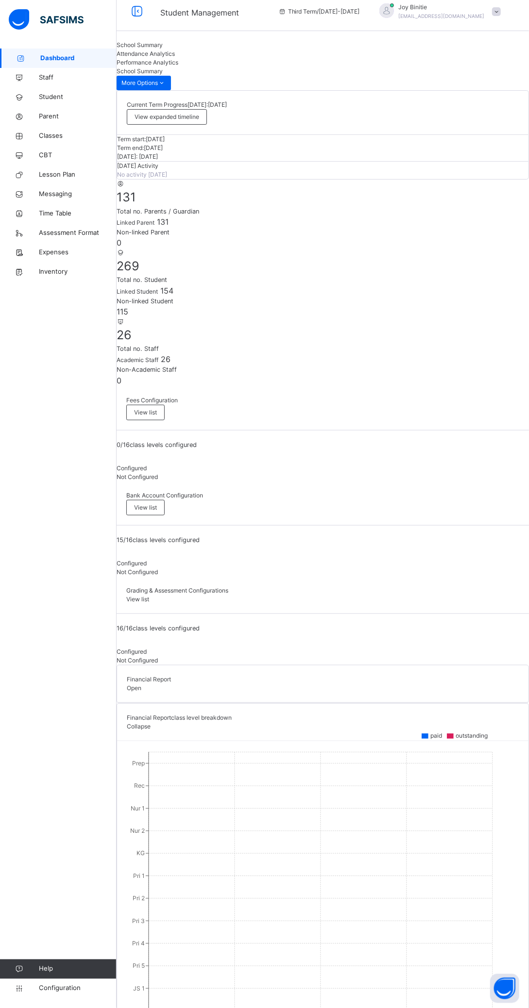
scroll to position [0, 0]
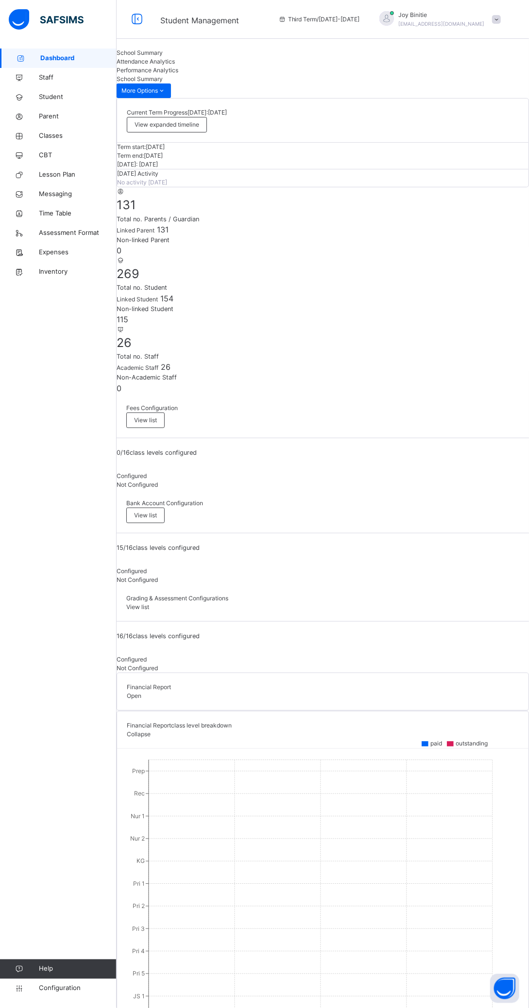
click at [284, 287] on span "Total no. Student" at bounding box center [323, 287] width 412 height 9
click at [298, 277] on div "269 Total no. Student" at bounding box center [323, 279] width 412 height 28
click at [31, 81] on icon at bounding box center [19, 77] width 39 height 7
click at [13, 75] on icon at bounding box center [19, 77] width 39 height 7
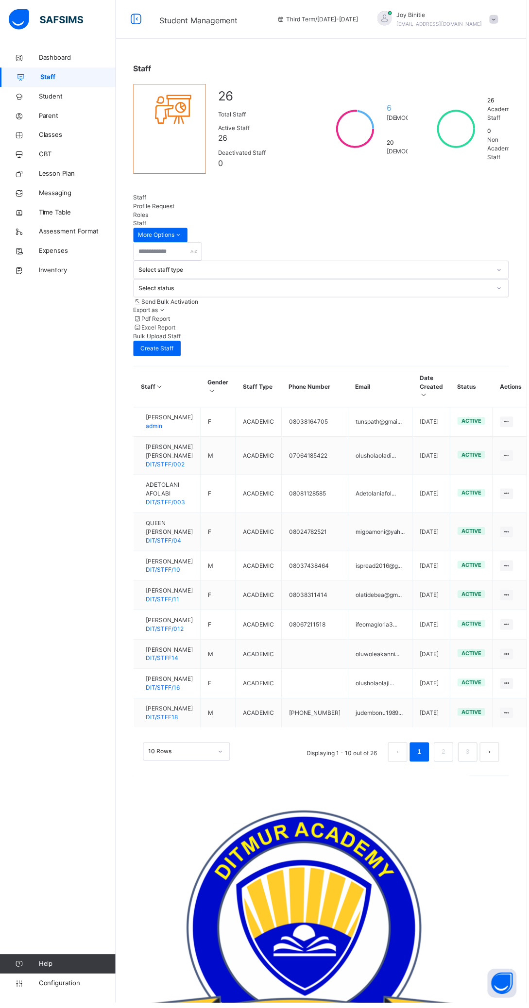
click at [33, 96] on icon at bounding box center [19, 97] width 39 height 7
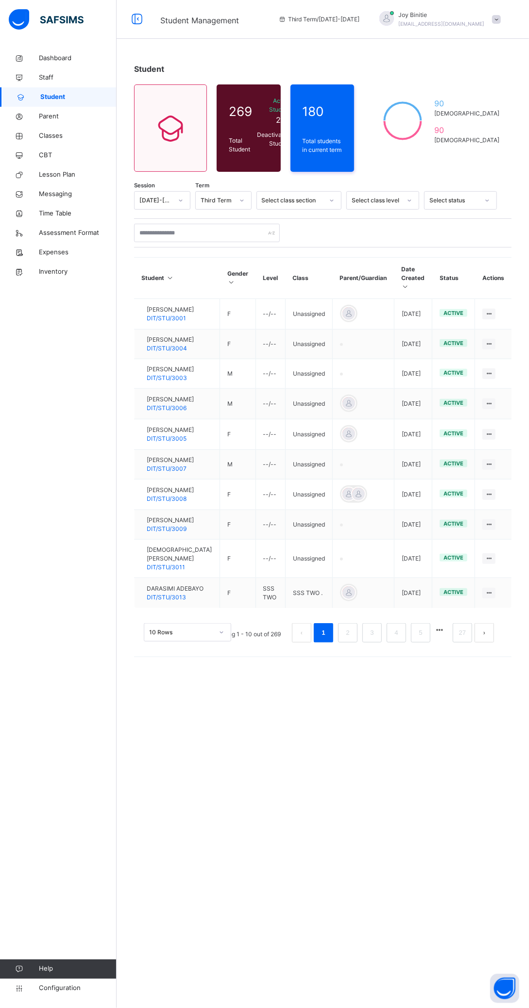
click at [153, 347] on div "[PERSON_NAME] DIT/STU/3004" at bounding box center [168, 344] width 52 height 17
click at [171, 344] on span "[PERSON_NAME]" at bounding box center [170, 340] width 47 height 9
click at [165, 307] on span "[PERSON_NAME]" at bounding box center [170, 309] width 47 height 9
click at [173, 308] on span "[PERSON_NAME]" at bounding box center [170, 309] width 47 height 9
click at [166, 307] on span "[PERSON_NAME]" at bounding box center [170, 309] width 47 height 9
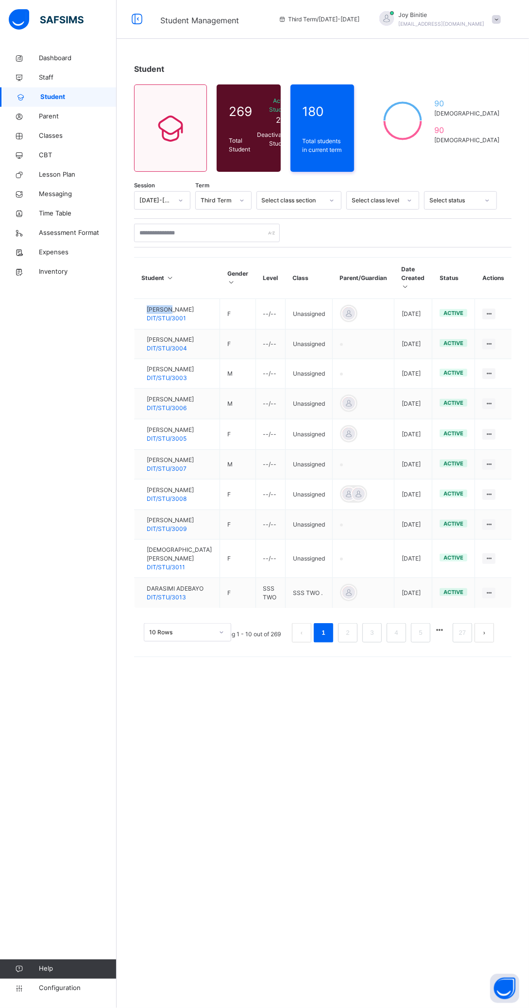
click at [220, 317] on td "F" at bounding box center [237, 314] width 35 height 31
click at [295, 307] on td "Unassigned" at bounding box center [308, 314] width 47 height 31
click at [182, 322] on span "DIT/STU/3001" at bounding box center [166, 318] width 39 height 7
click at [166, 593] on span "DARASIMI ADEBAYO" at bounding box center [175, 589] width 57 height 9
